Goal: Information Seeking & Learning: Learn about a topic

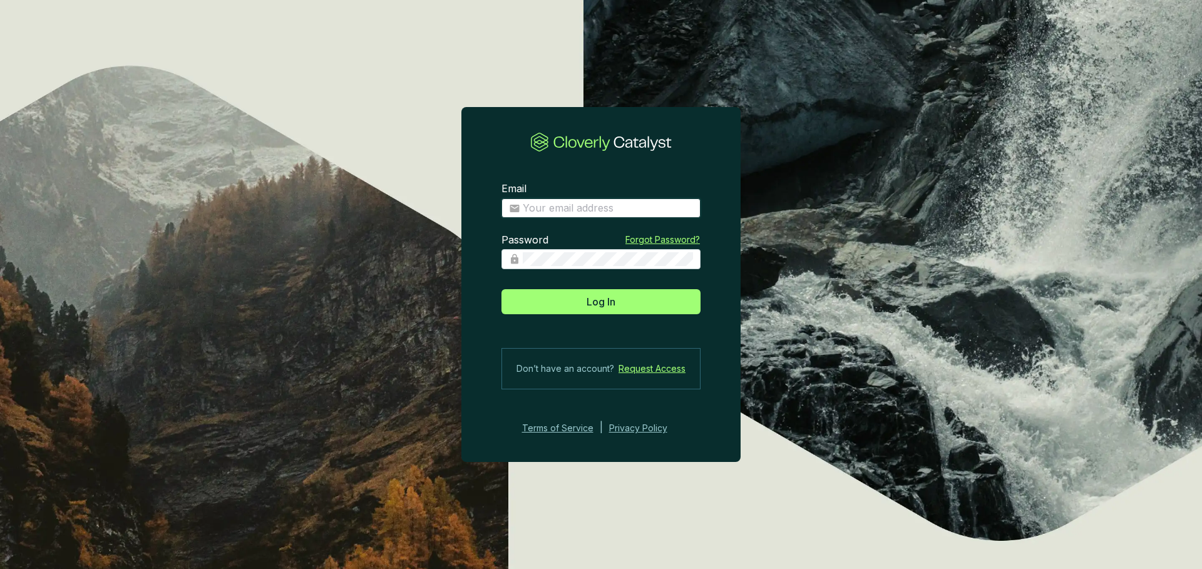
click at [584, 211] on input "Email" at bounding box center [608, 209] width 170 height 14
type input "eugenio@ecoforestco2.com"
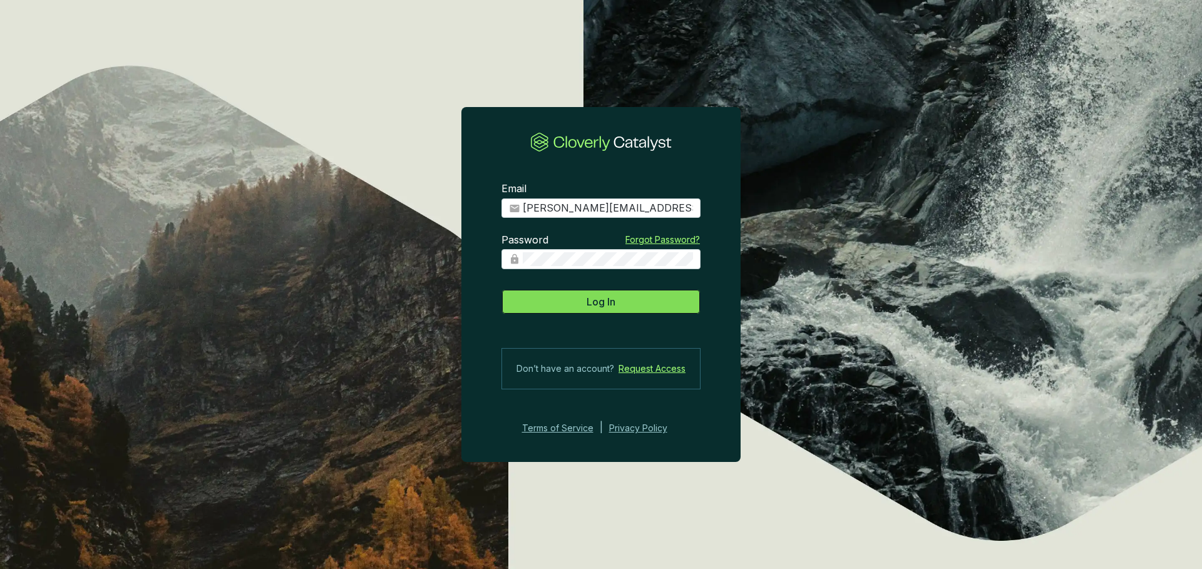
click at [605, 302] on span "Log In" at bounding box center [601, 301] width 29 height 15
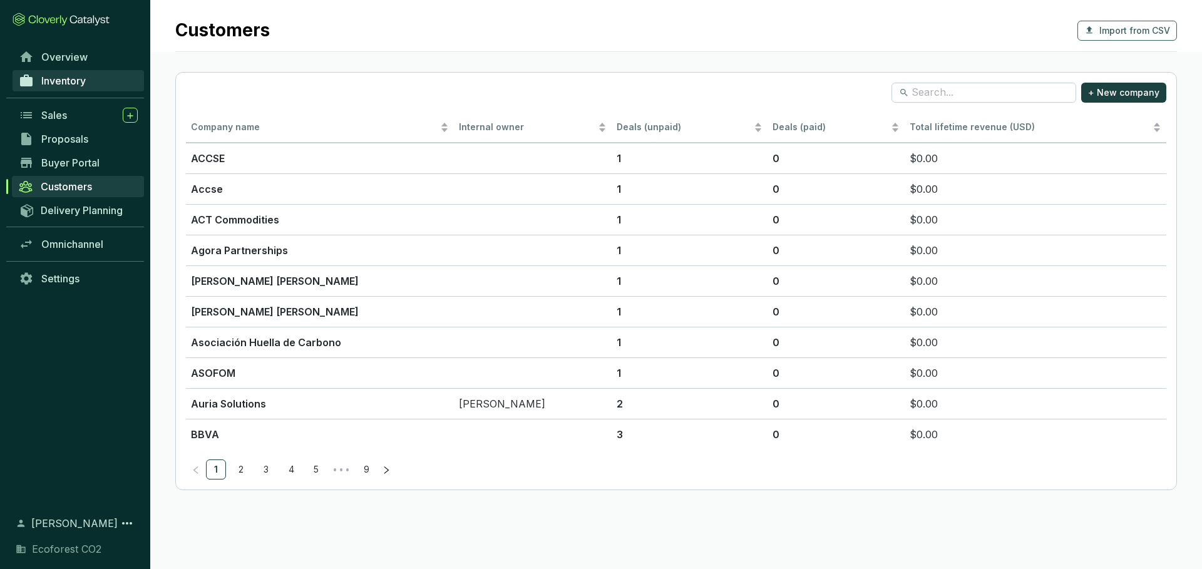
click at [108, 81] on link "Inventory" at bounding box center [79, 80] width 132 height 21
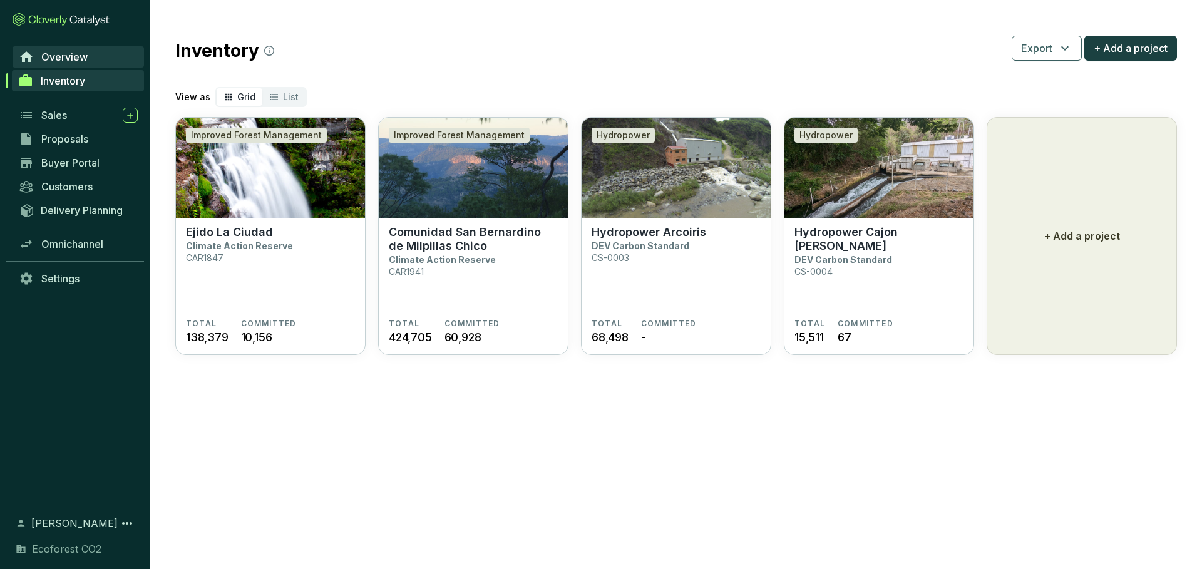
click at [75, 55] on span "Overview" at bounding box center [64, 57] width 46 height 13
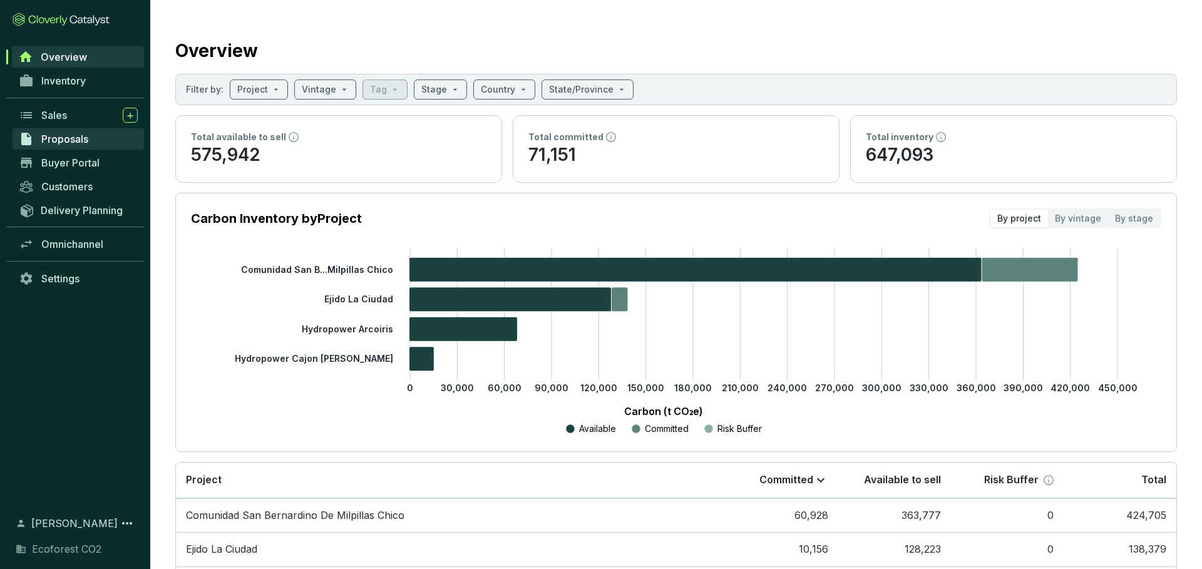
click at [80, 135] on span "Proposals" at bounding box center [64, 139] width 47 height 13
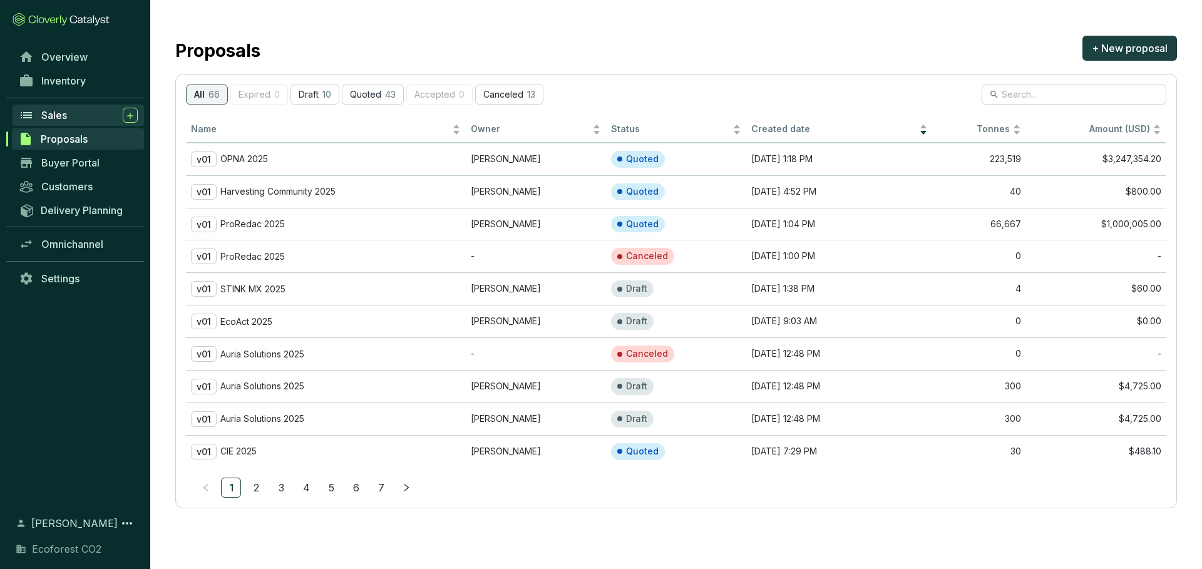
click at [73, 119] on div "Sales" at bounding box center [89, 115] width 96 height 15
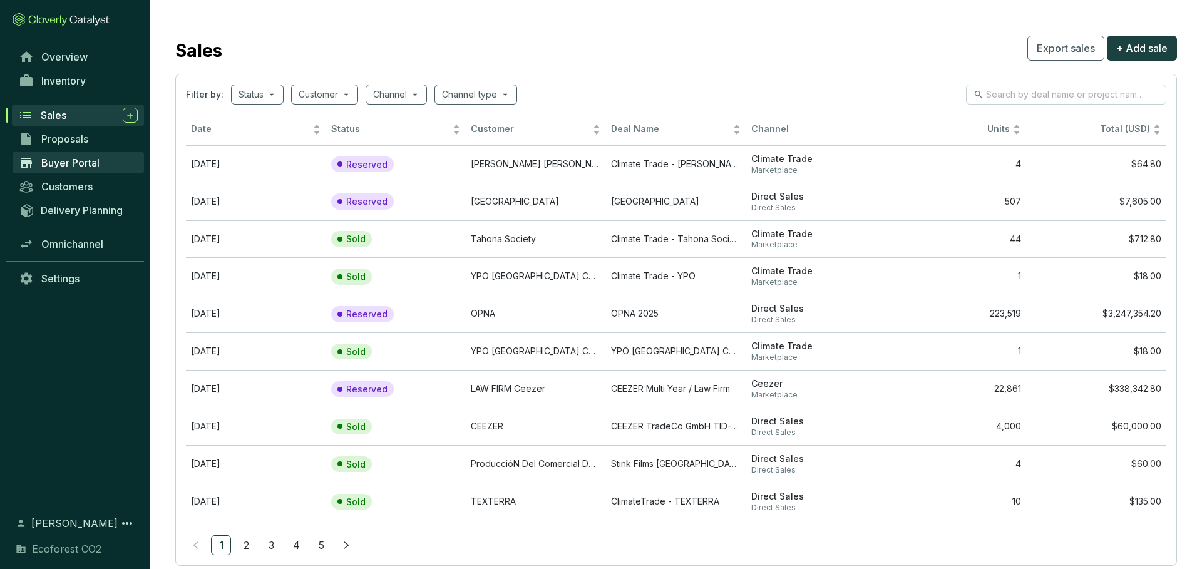
click at [93, 162] on span "Buyer Portal" at bounding box center [70, 163] width 58 height 13
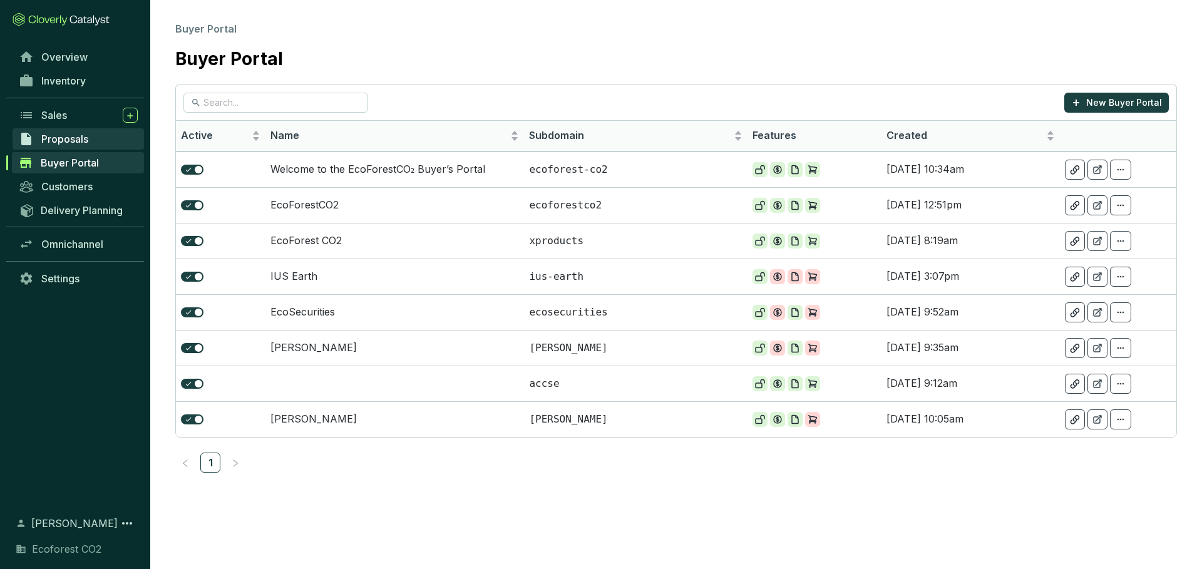
click at [91, 145] on link "Proposals" at bounding box center [79, 138] width 132 height 21
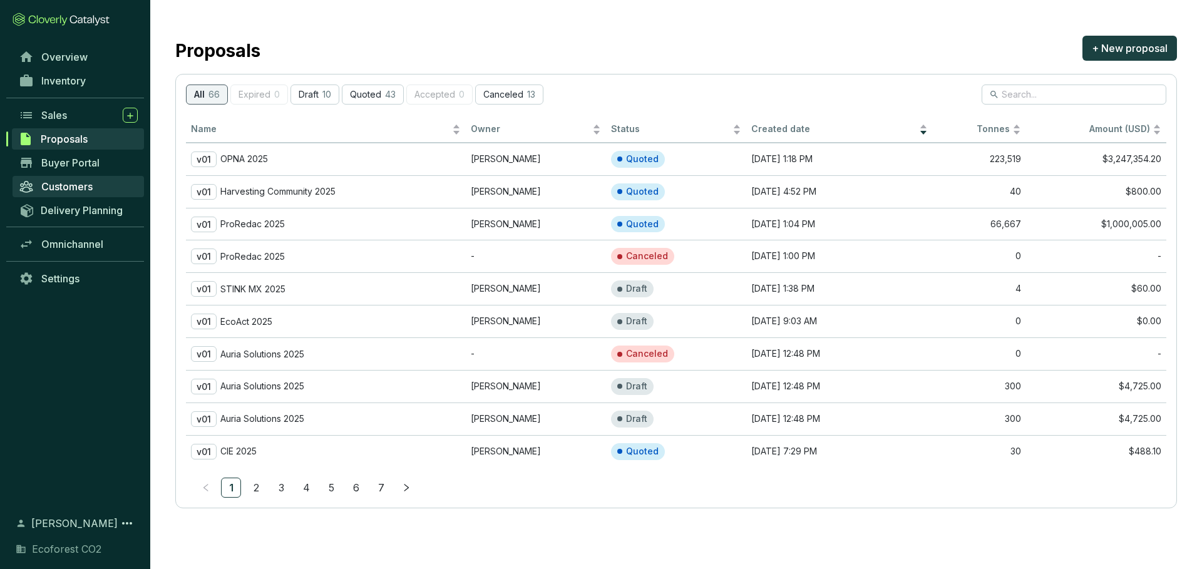
click at [91, 188] on span "Customers" at bounding box center [66, 186] width 51 height 13
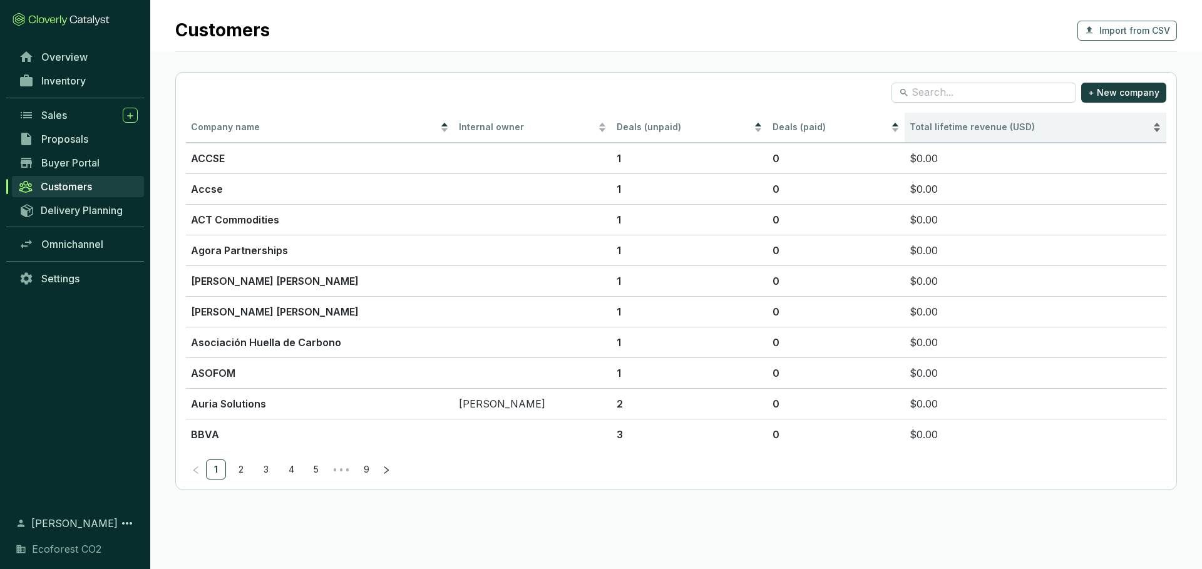
click at [942, 124] on span "Total lifetime revenue (USD)" at bounding box center [972, 126] width 125 height 11
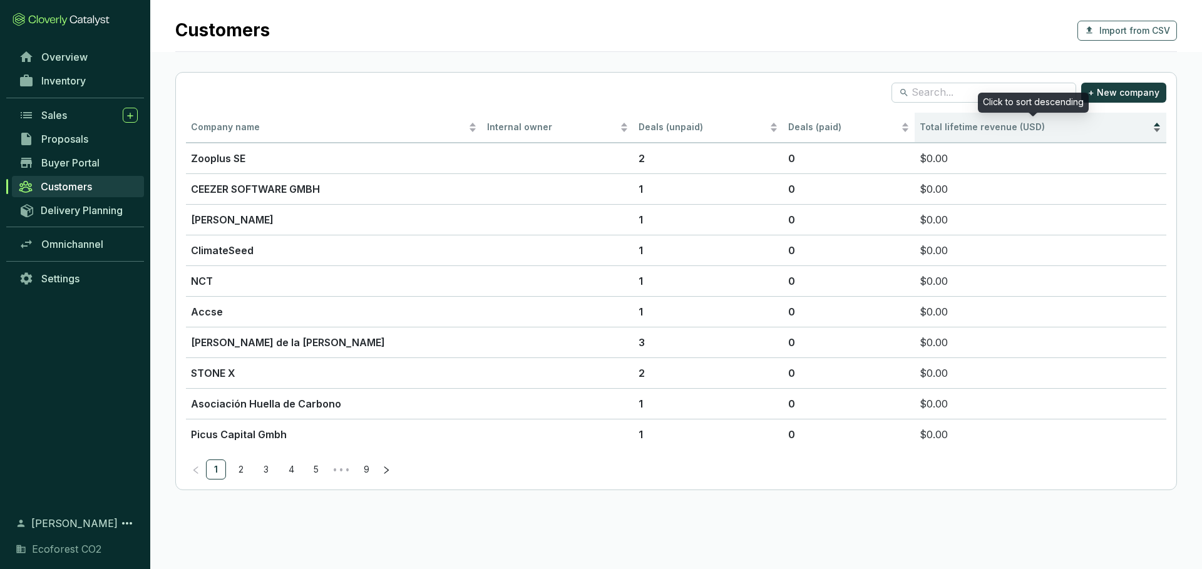
click at [942, 124] on span "Total lifetime revenue (USD)" at bounding box center [982, 126] width 125 height 11
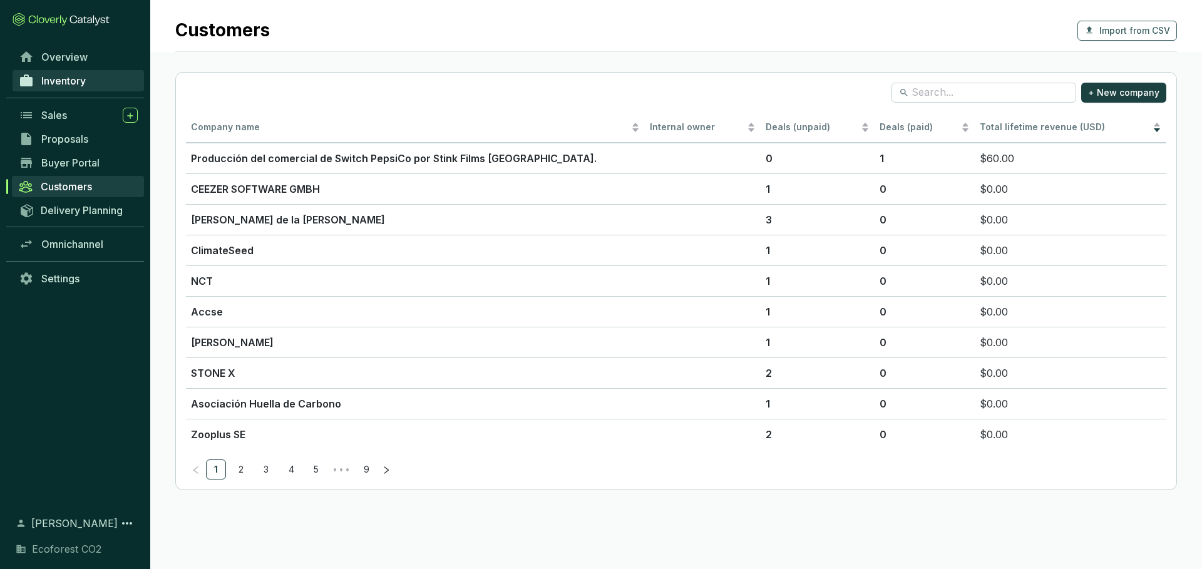
click at [80, 78] on span "Inventory" at bounding box center [63, 81] width 44 height 13
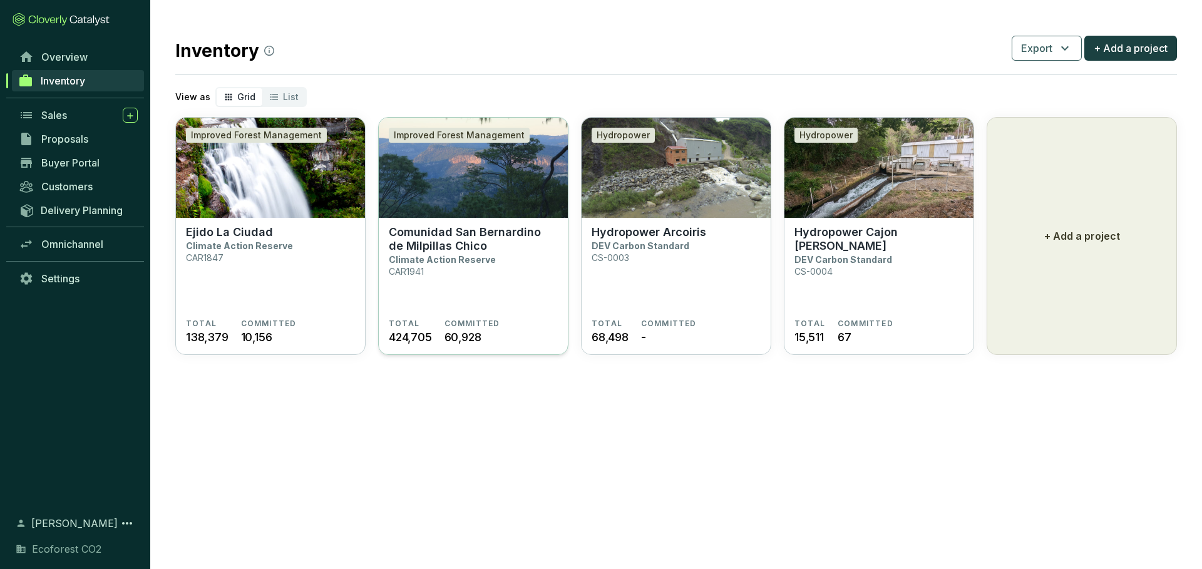
click at [535, 279] on section "Comunidad San Bernardino de Milpillas Chico Climate Action Reserve CAR1941" at bounding box center [473, 271] width 169 height 93
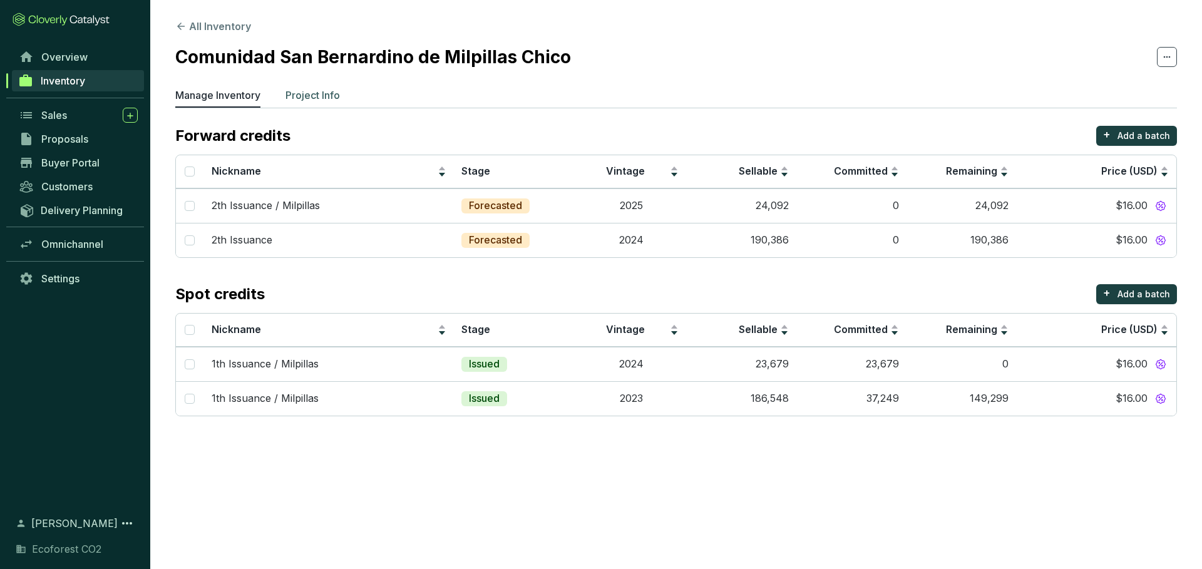
click at [321, 103] on li "Project Info" at bounding box center [313, 98] width 54 height 20
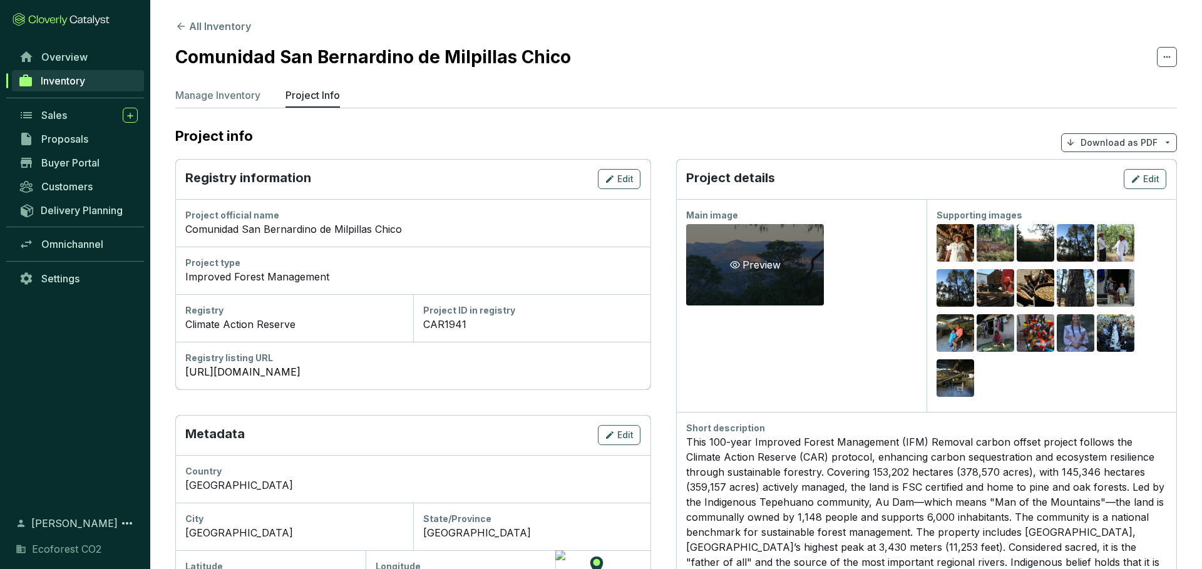
click at [763, 277] on div "Preview" at bounding box center [755, 264] width 138 height 81
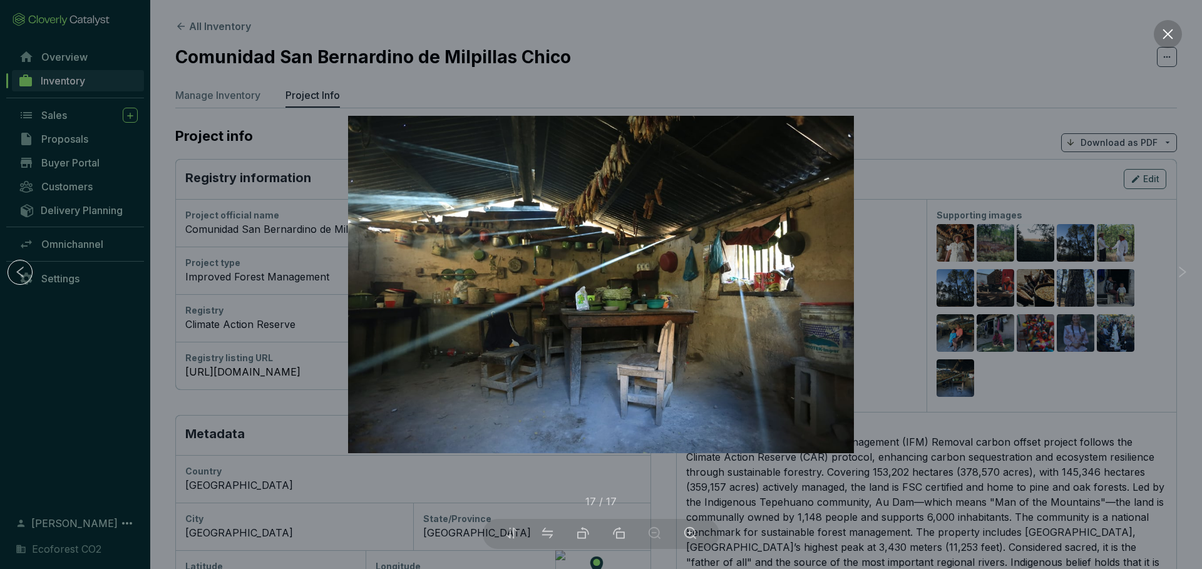
click at [1169, 39] on icon "close" at bounding box center [1168, 34] width 13 height 13
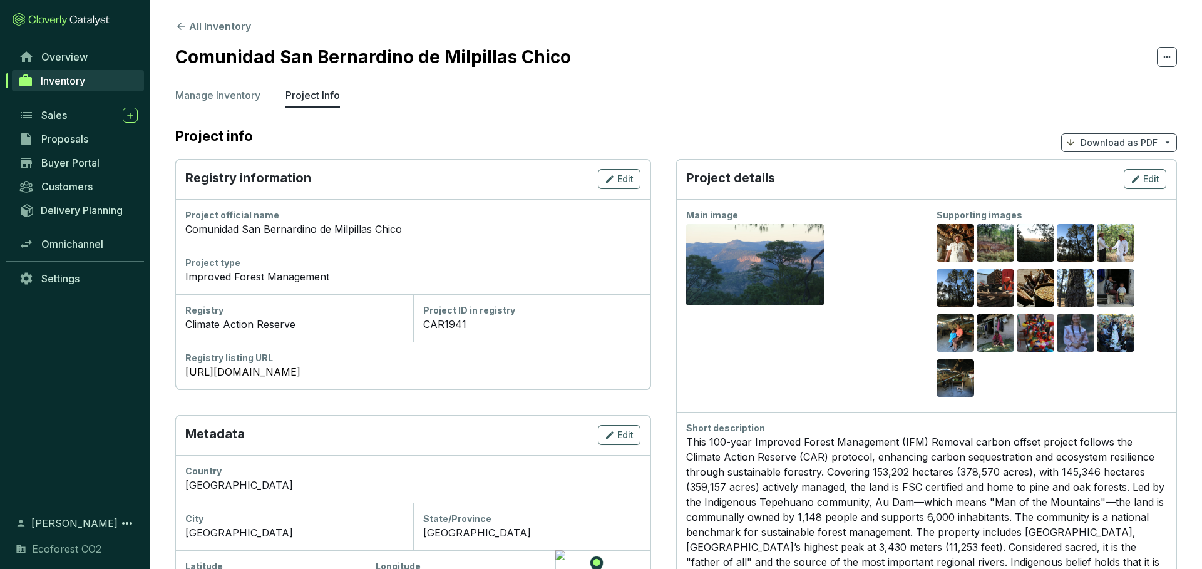
click at [183, 23] on icon at bounding box center [180, 26] width 11 height 11
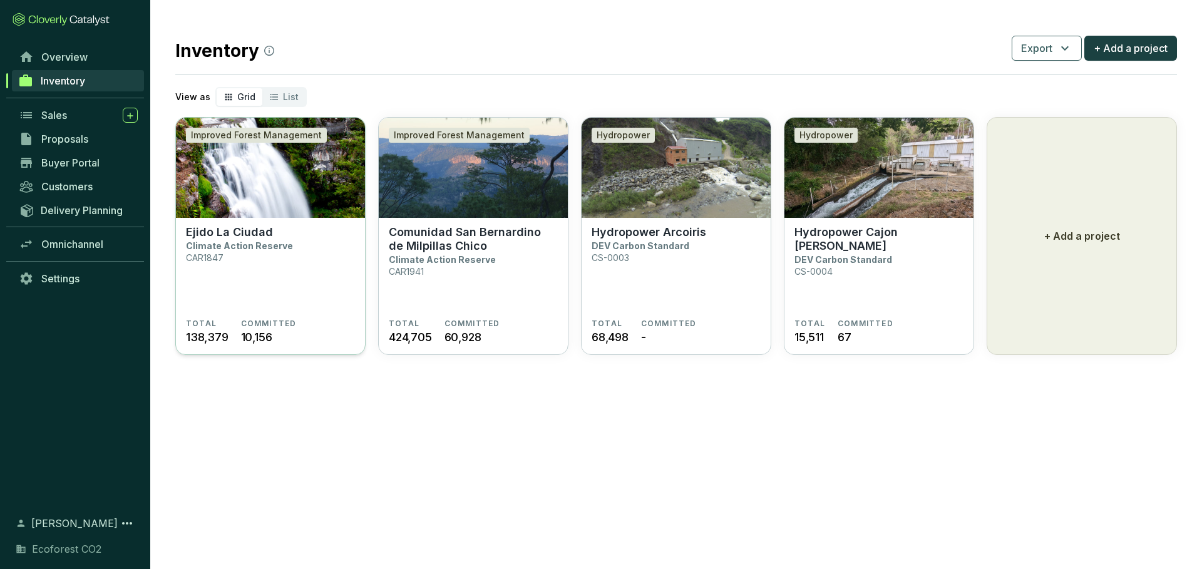
click at [319, 251] on section "Ejido La Ciudad Climate Action Reserve CAR1847" at bounding box center [270, 271] width 169 height 93
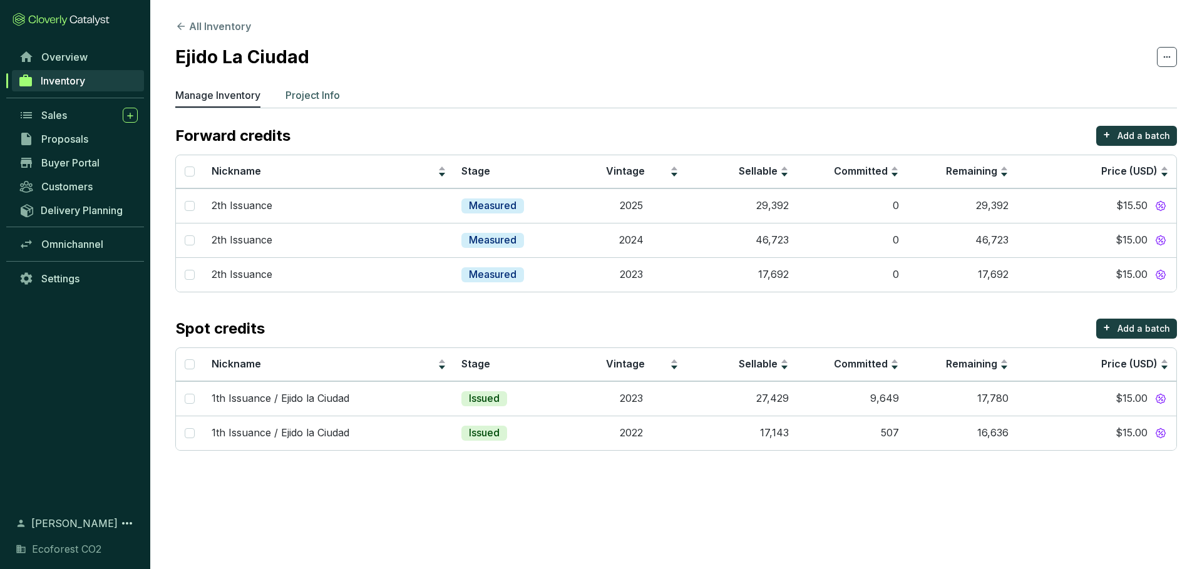
click at [318, 95] on p "Project Info" at bounding box center [313, 95] width 54 height 15
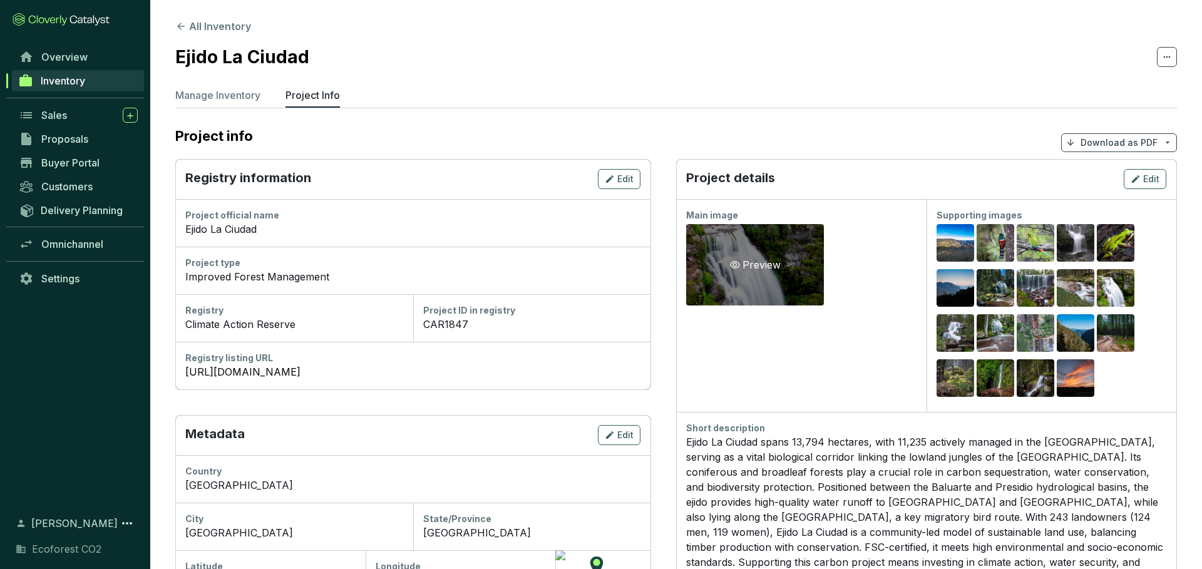
click at [716, 253] on div "Preview" at bounding box center [755, 264] width 138 height 81
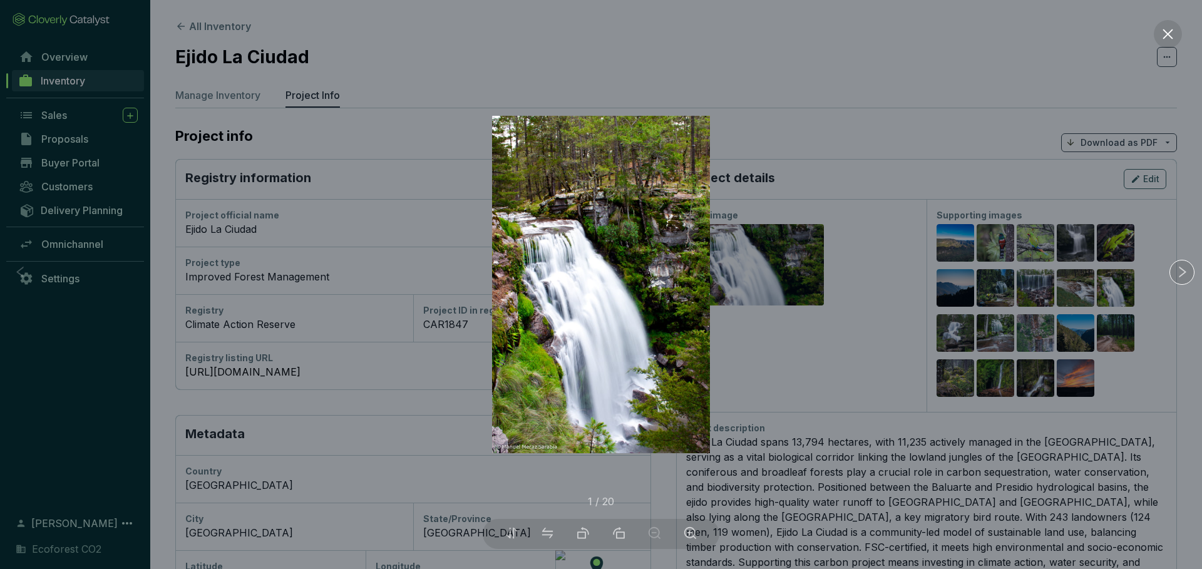
click at [820, 251] on div at bounding box center [601, 284] width 1202 height 569
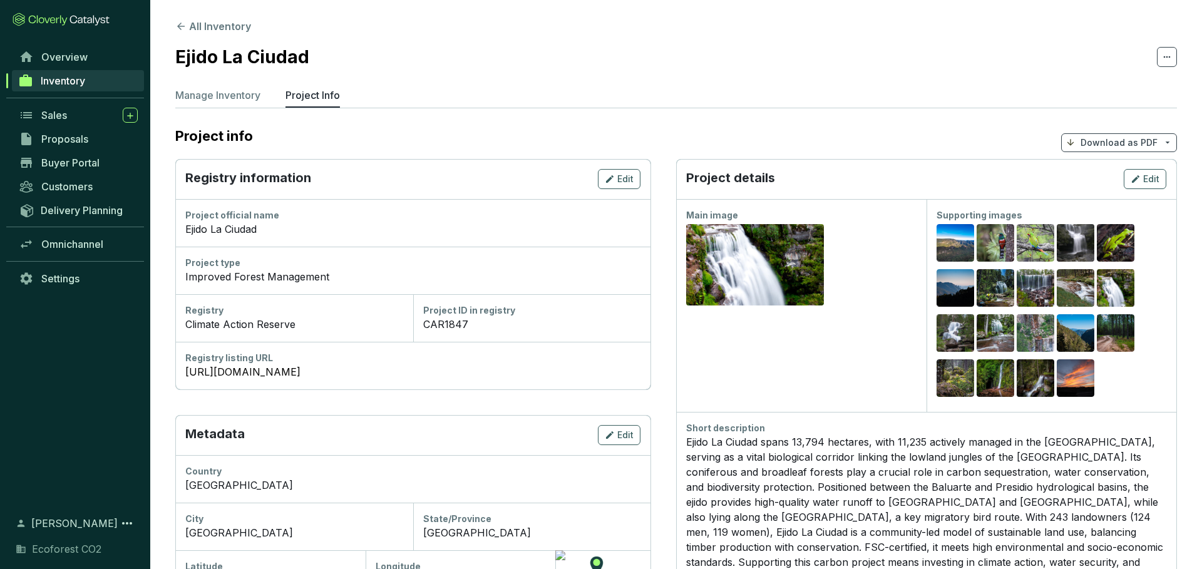
click at [820, 251] on div "Preview" at bounding box center [755, 264] width 138 height 81
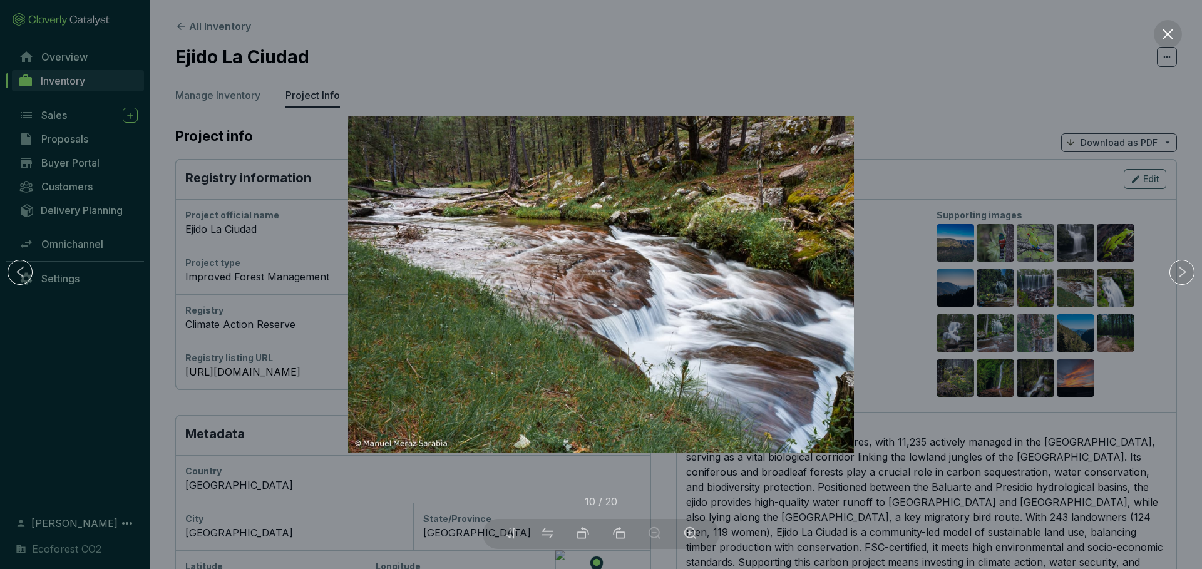
click at [1160, 18] on div at bounding box center [601, 284] width 1202 height 569
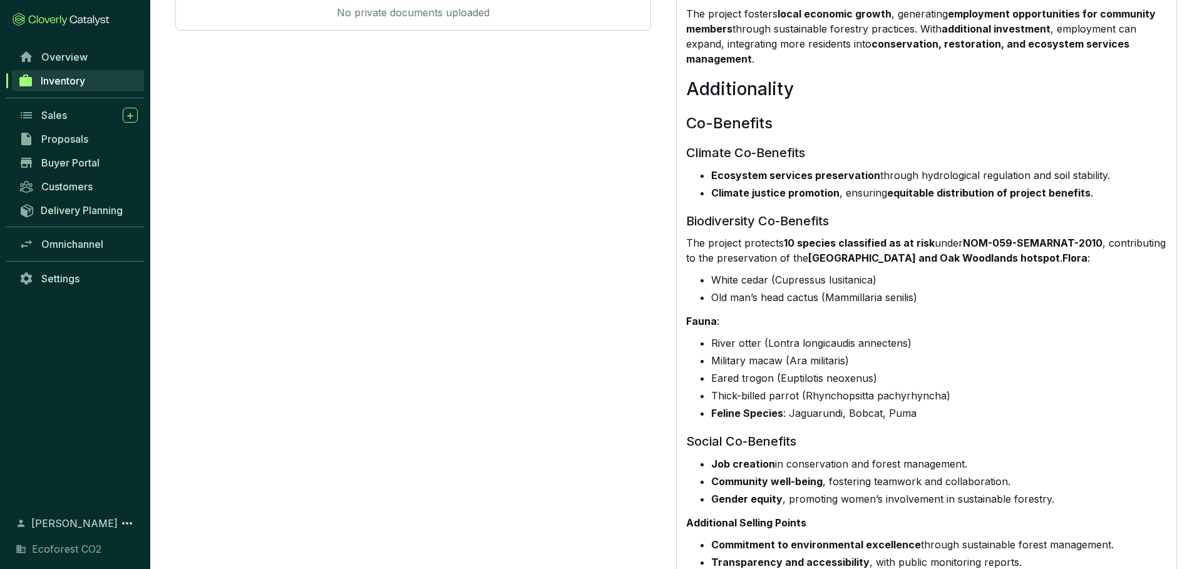
scroll to position [985, 0]
drag, startPoint x: 788, startPoint y: 210, endPoint x: 882, endPoint y: 215, distance: 94.0
click at [882, 235] on strong "10 species classified as at risk" at bounding box center [859, 241] width 151 height 13
click at [968, 271] on li "White cedar (Cupressus lusitanica)" at bounding box center [938, 278] width 455 height 15
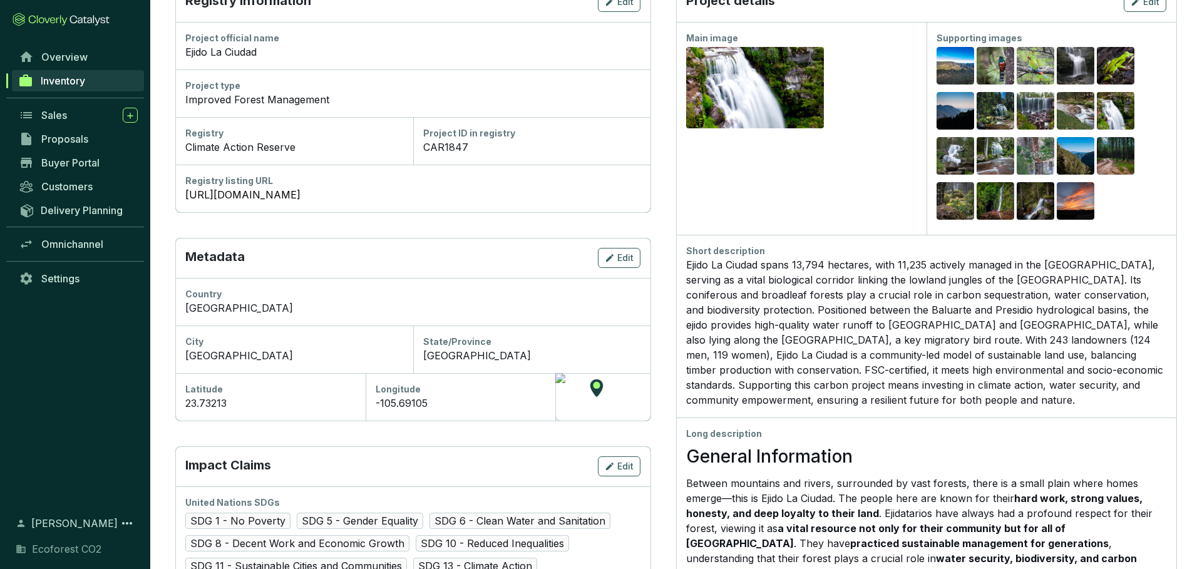
scroll to position [0, 0]
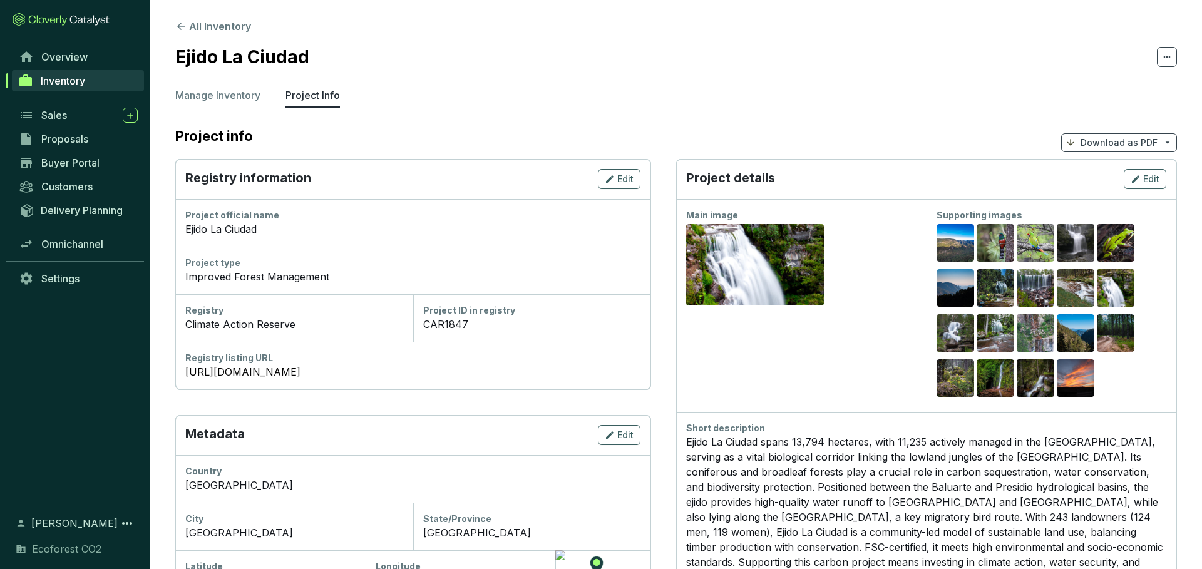
click at [182, 30] on icon at bounding box center [180, 26] width 11 height 11
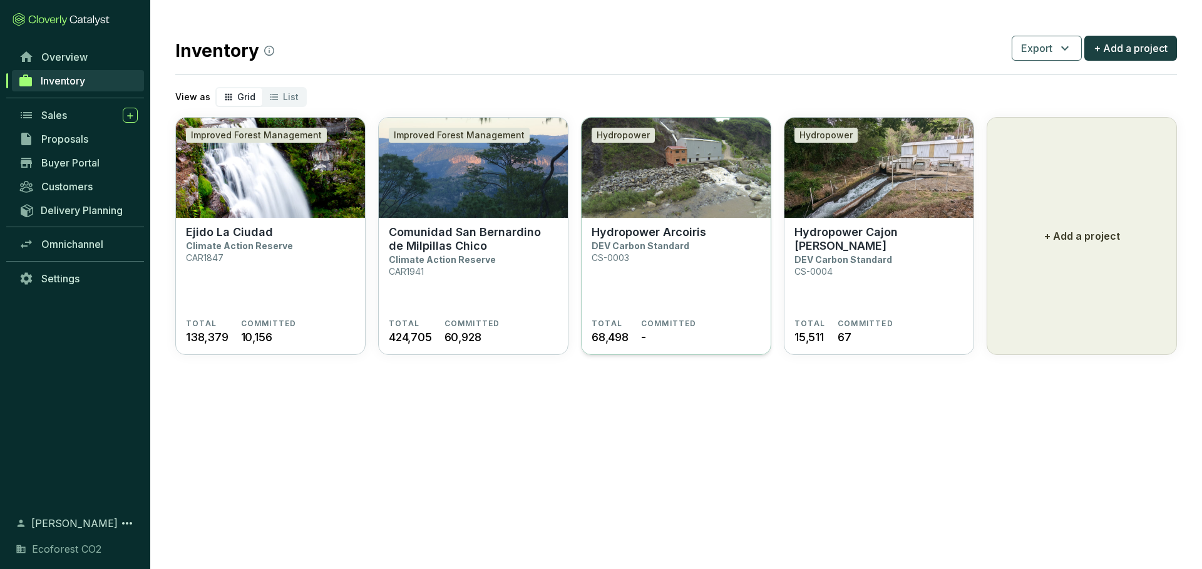
click at [719, 243] on section "Hydropower Arcoiris DEV Carbon Standard CS-0003" at bounding box center [676, 271] width 169 height 93
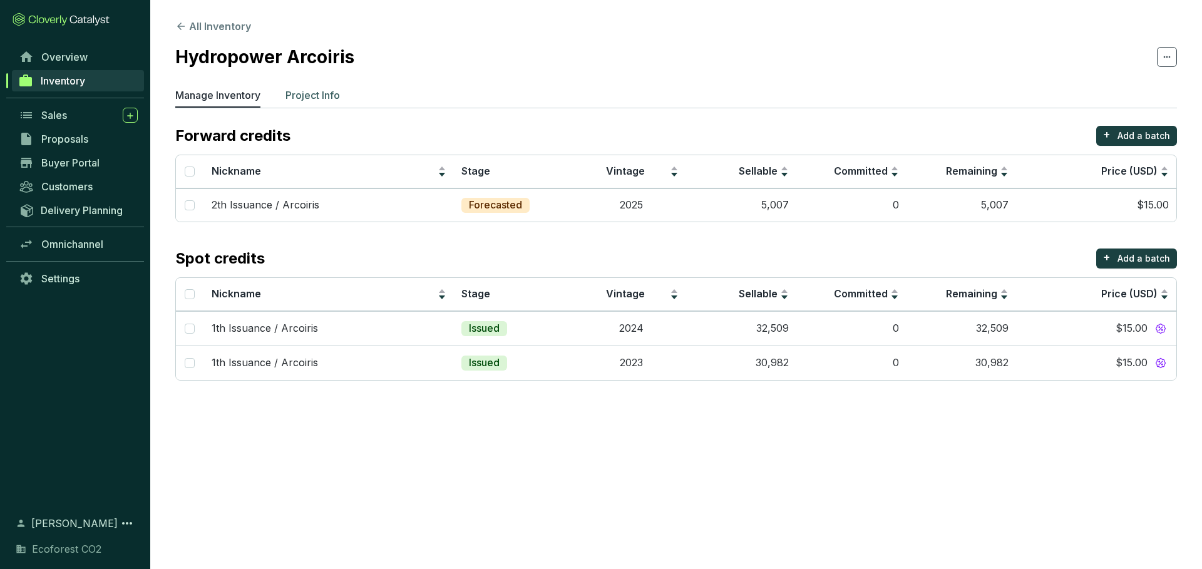
click at [301, 99] on p "Project Info" at bounding box center [313, 95] width 54 height 15
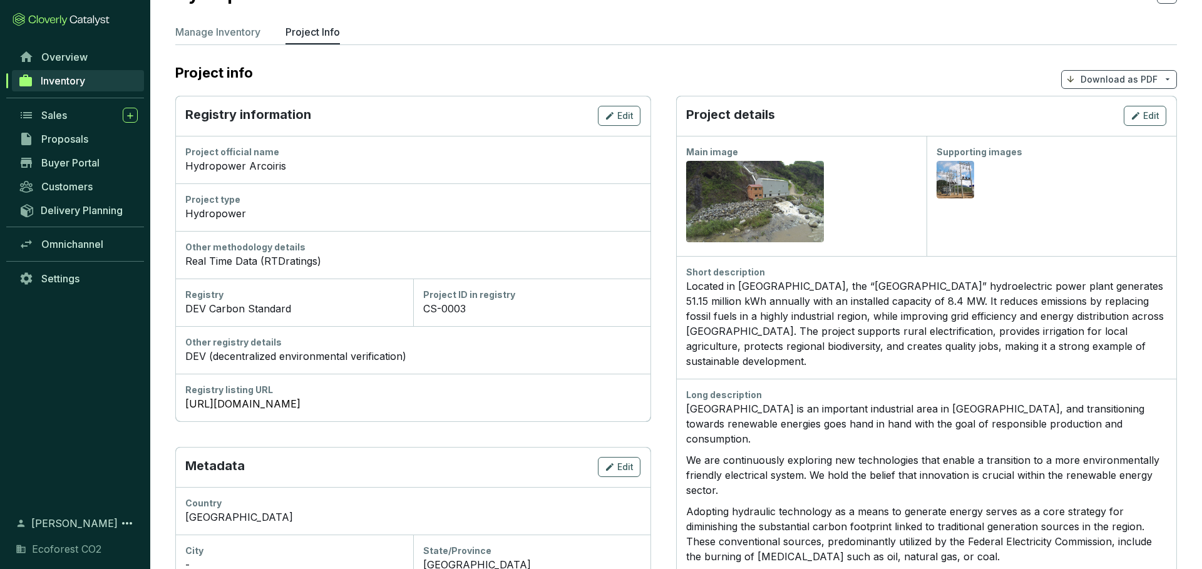
scroll to position [29, 0]
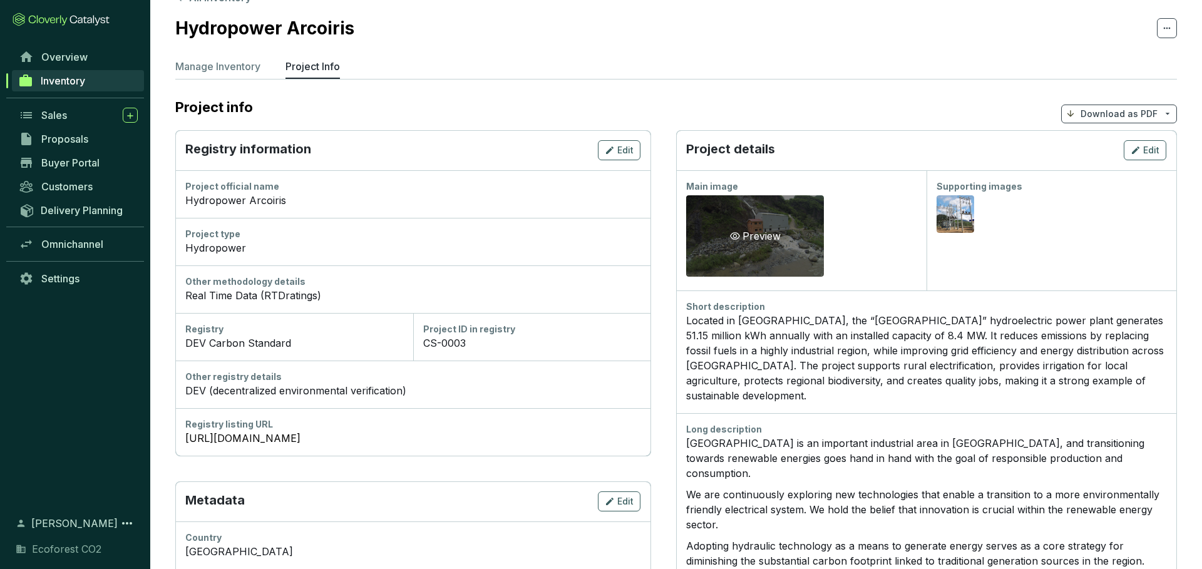
click at [786, 211] on div "Preview" at bounding box center [755, 235] width 138 height 81
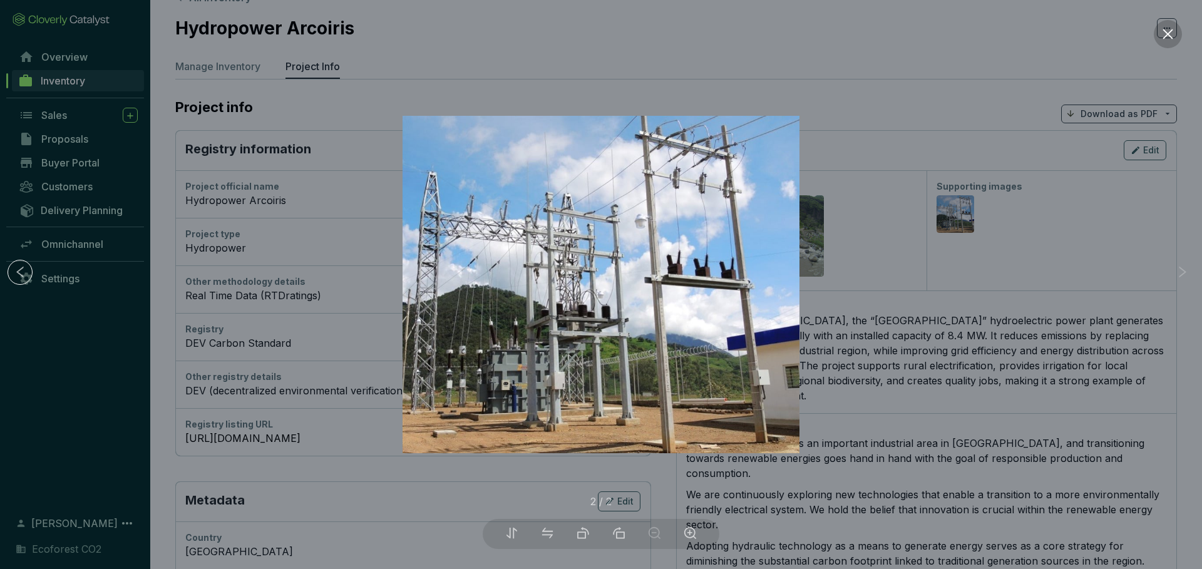
click at [1165, 47] on button at bounding box center [1168, 34] width 28 height 28
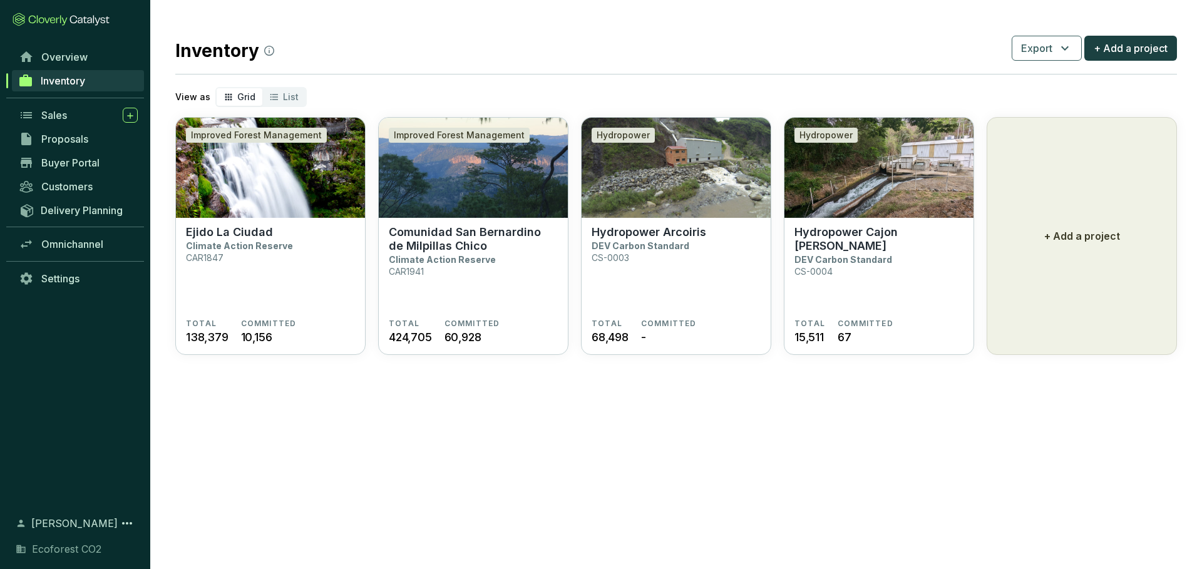
click at [889, 88] on div "View as Grid List" at bounding box center [676, 97] width 1002 height 20
click at [452, 251] on p "Comunidad San Bernardino de Milpillas Chico" at bounding box center [473, 239] width 169 height 28
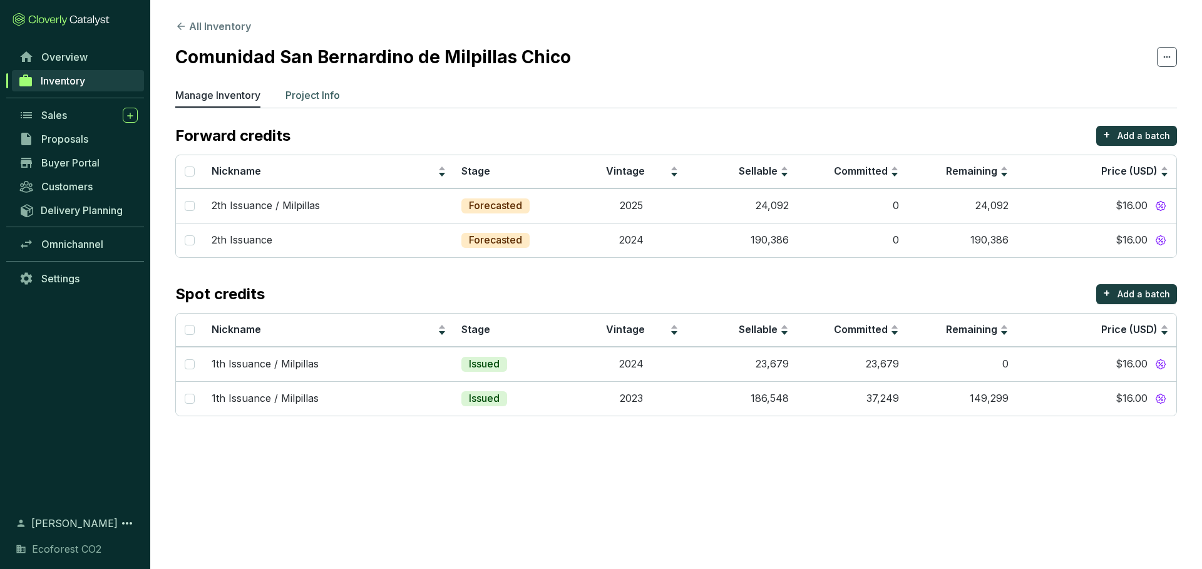
click at [338, 97] on p "Project Info" at bounding box center [313, 95] width 54 height 15
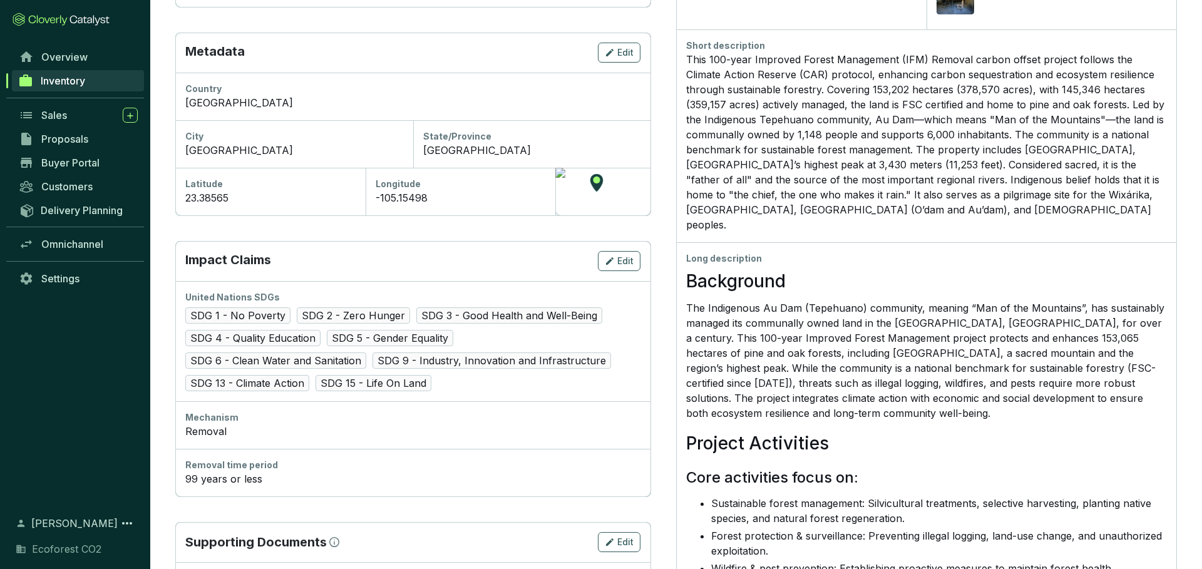
scroll to position [32, 0]
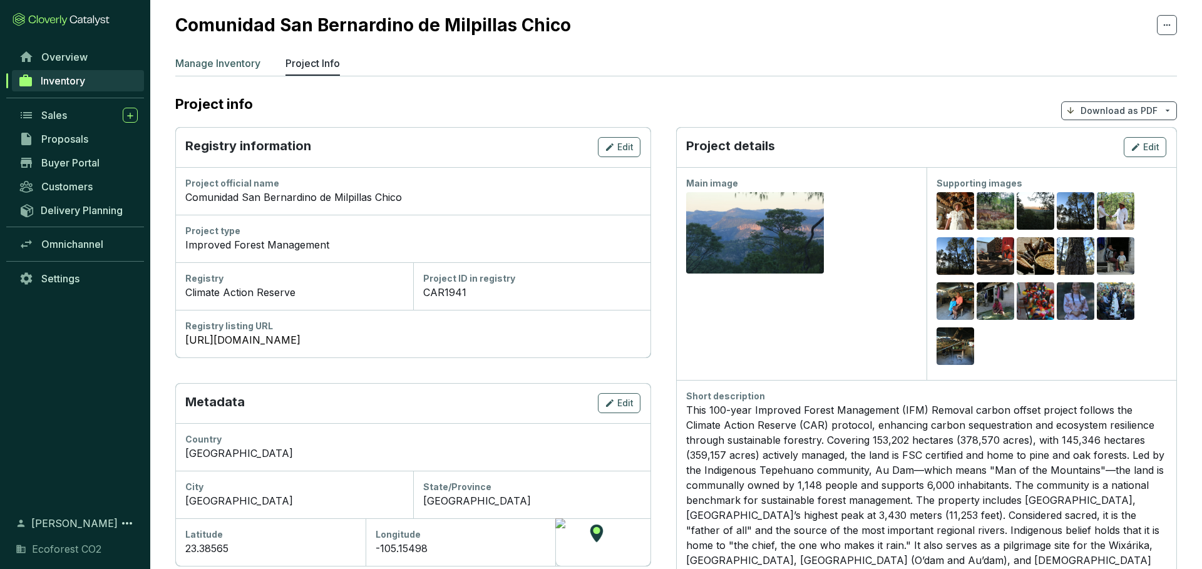
click at [228, 65] on p "Manage Inventory" at bounding box center [217, 63] width 85 height 15
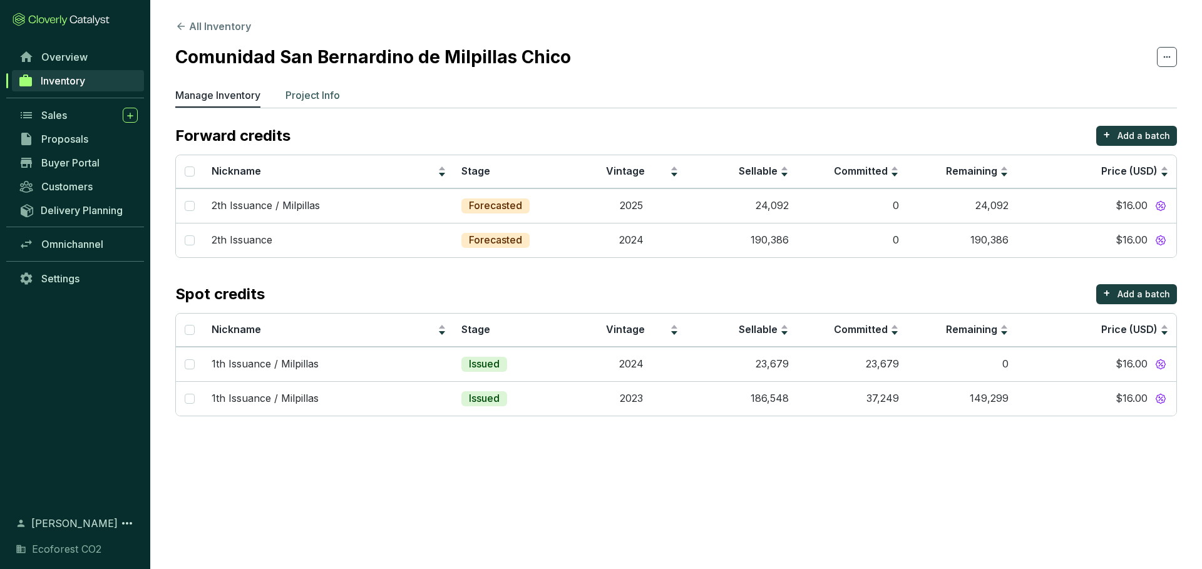
click at [315, 93] on p "Project Info" at bounding box center [313, 95] width 54 height 15
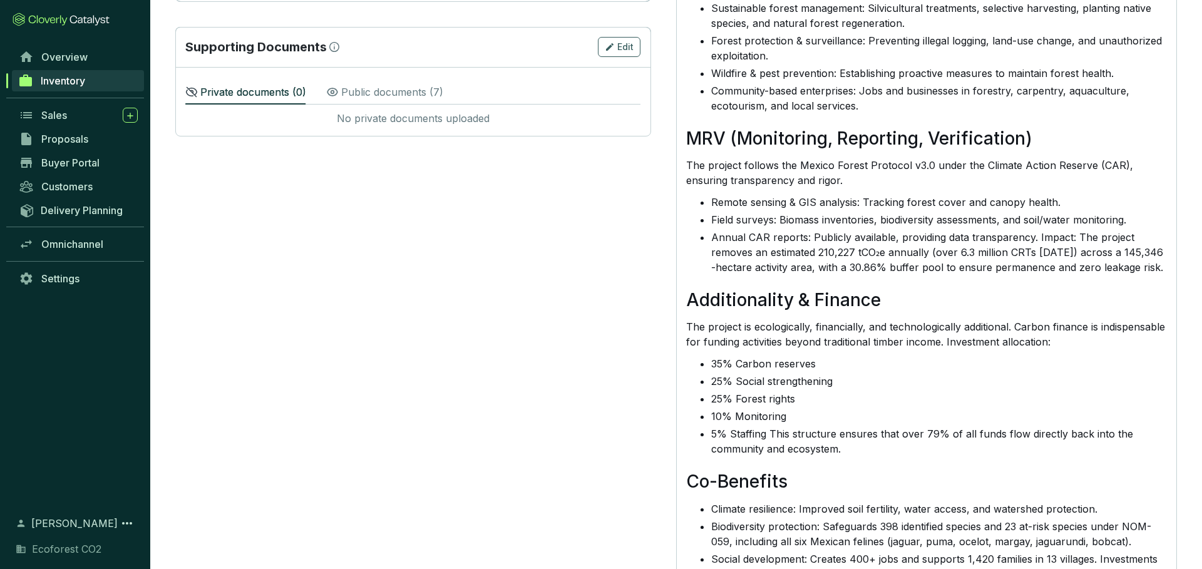
scroll to position [931, 0]
